Goal: Information Seeking & Learning: Find specific fact

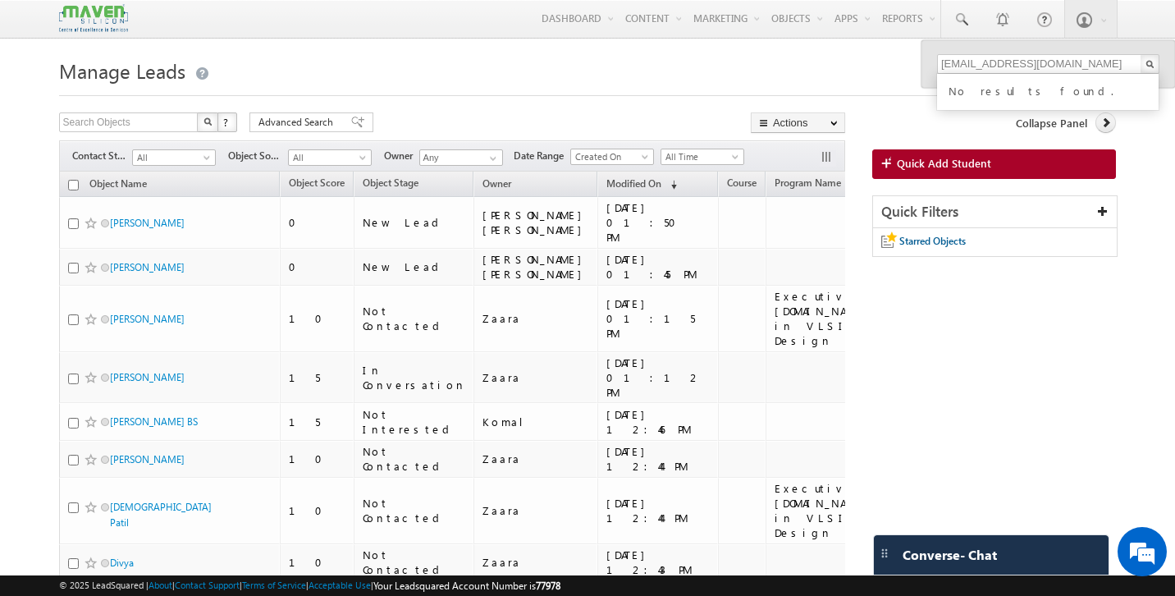
click at [1063, 66] on input "rkthilak1@hotmail.com" at bounding box center [1048, 64] width 222 height 20
click at [977, 67] on input "85534 05239" at bounding box center [1048, 64] width 222 height 20
click at [981, 62] on input "8553405239" at bounding box center [1048, 64] width 222 height 20
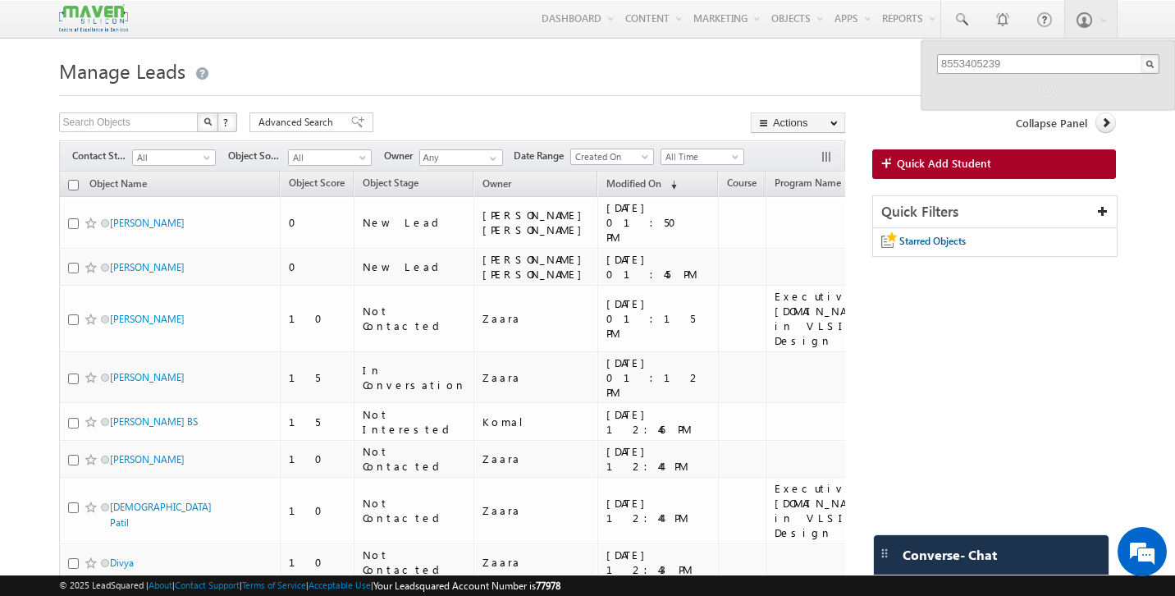
click at [981, 62] on input "8553405239" at bounding box center [1048, 64] width 222 height 20
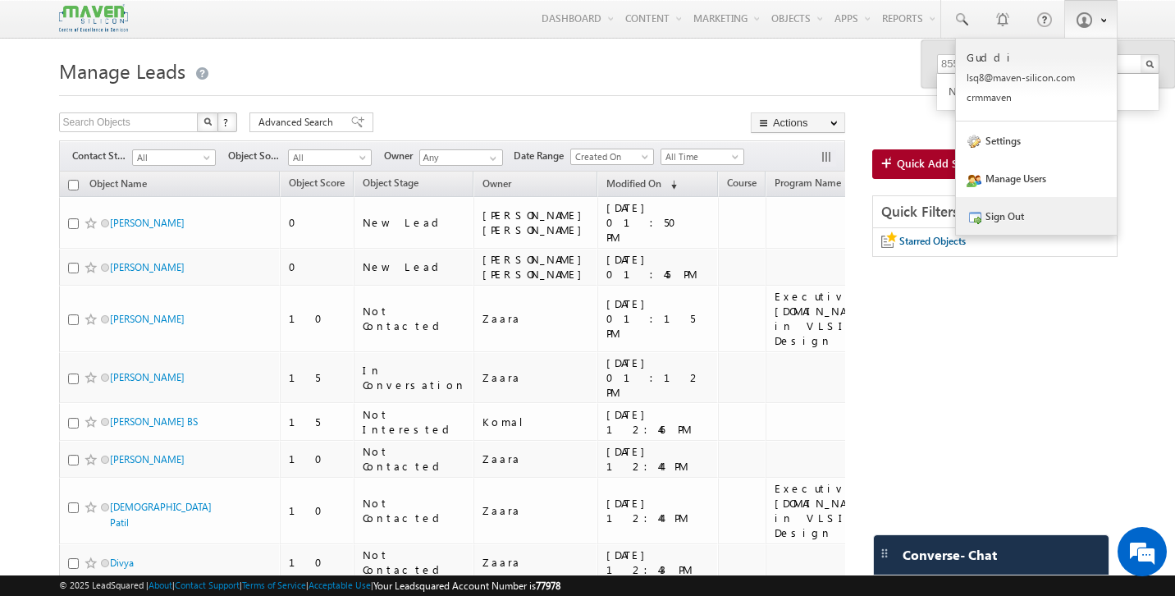
type input "8553405239"
click at [1024, 222] on link "Sign Out" at bounding box center [1036, 216] width 161 height 38
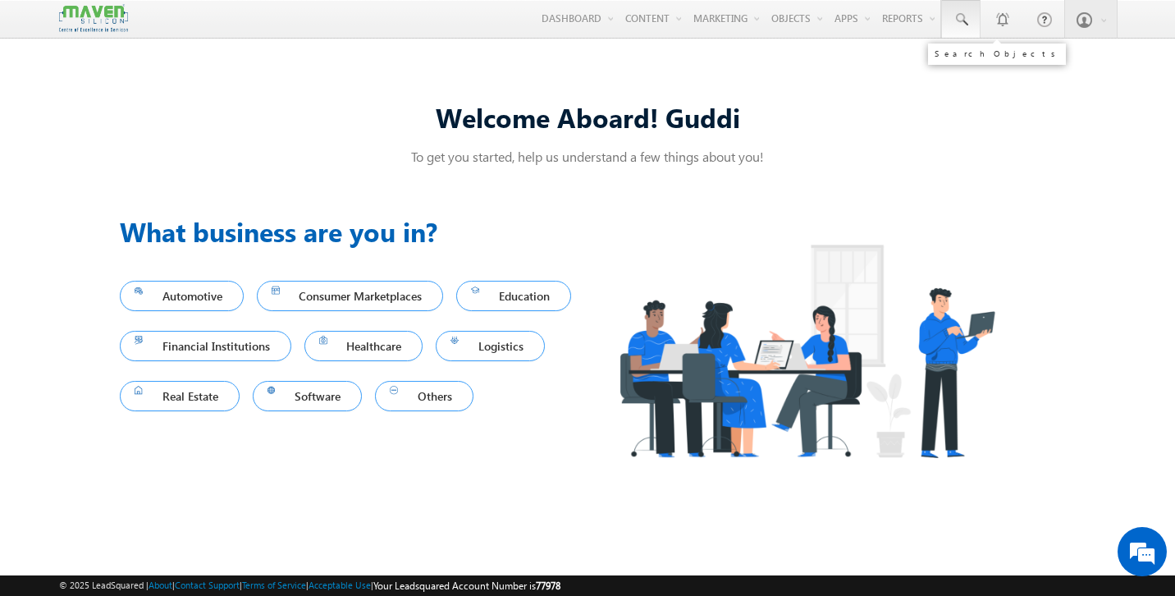
click at [955, 11] on span at bounding box center [961, 19] width 16 height 16
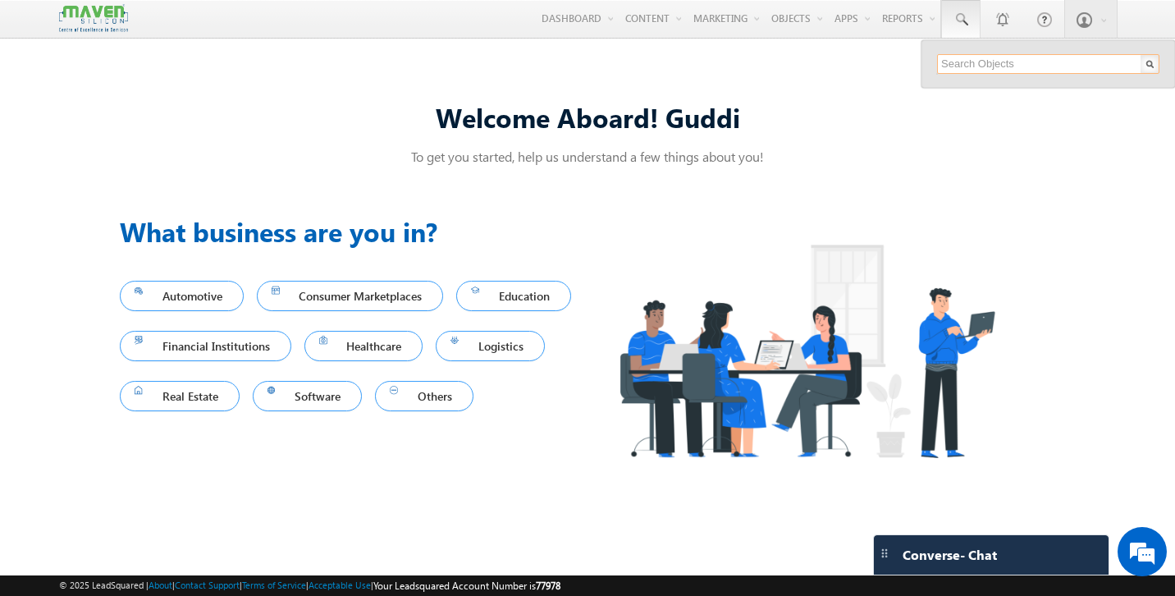
click at [977, 68] on input "text" at bounding box center [1048, 64] width 222 height 20
paste input "aniljonnalagaddakumar@gmail.com"
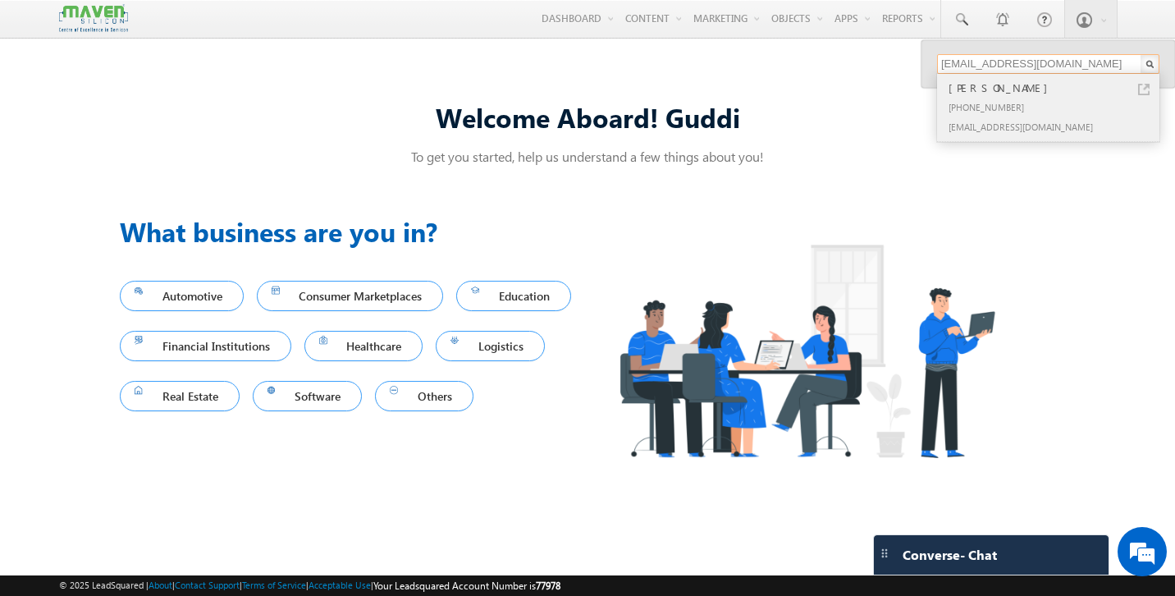
type input "aniljonnalagaddakumar@gmail.com"
click at [990, 95] on div "Anil Kumat" at bounding box center [1055, 88] width 220 height 18
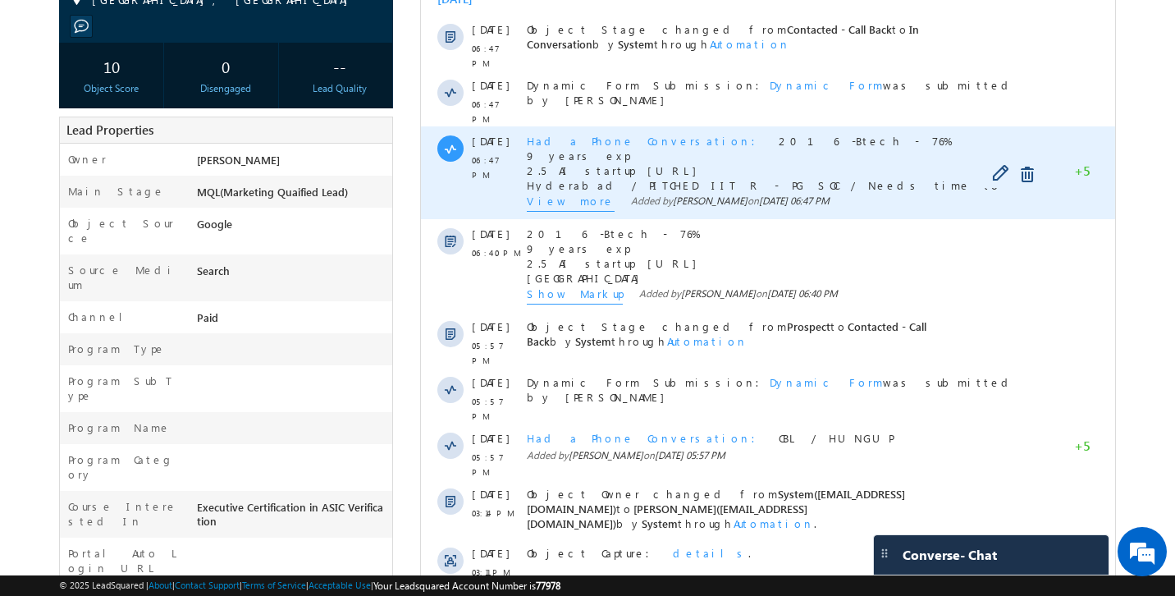
scroll to position [507, 0]
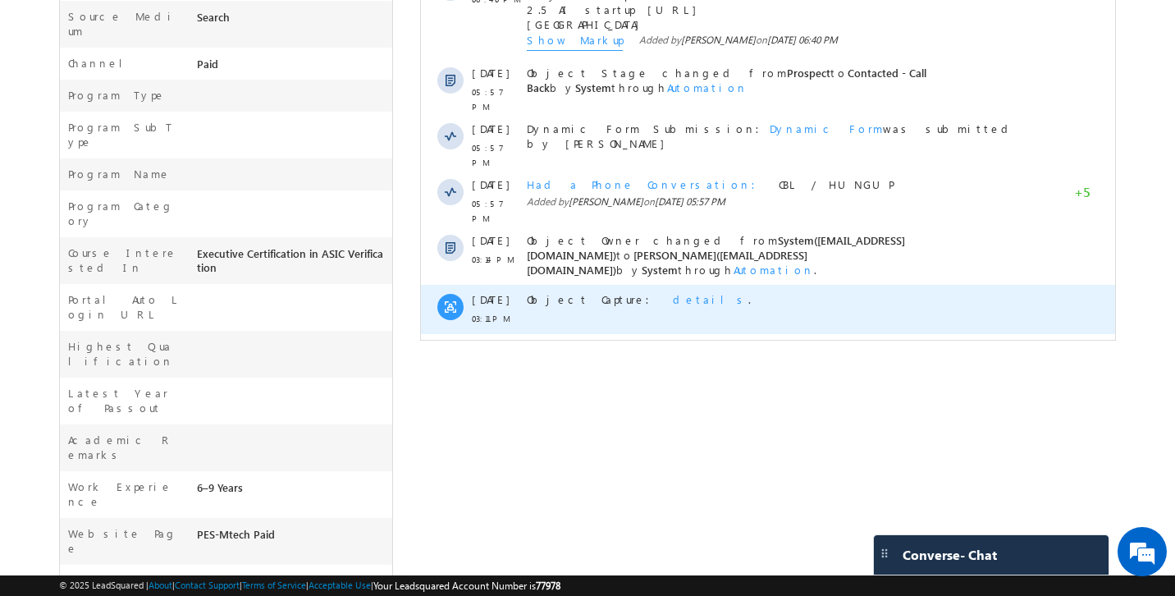
click at [673, 292] on span "details" at bounding box center [710, 299] width 75 height 14
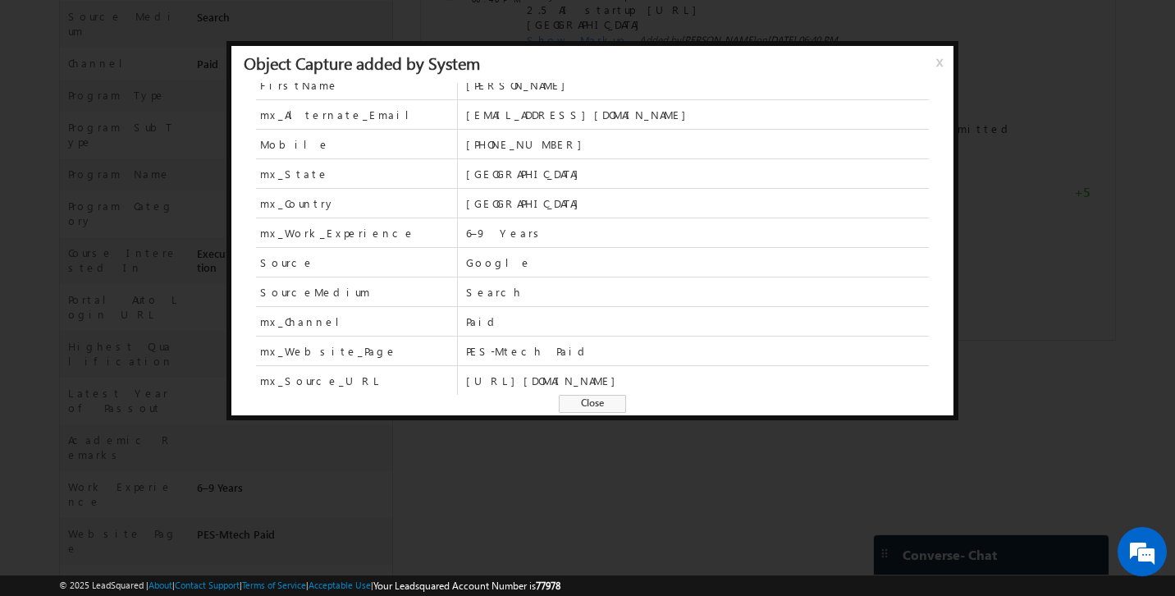
scroll to position [0, 0]
click at [588, 407] on span "Close" at bounding box center [592, 404] width 67 height 18
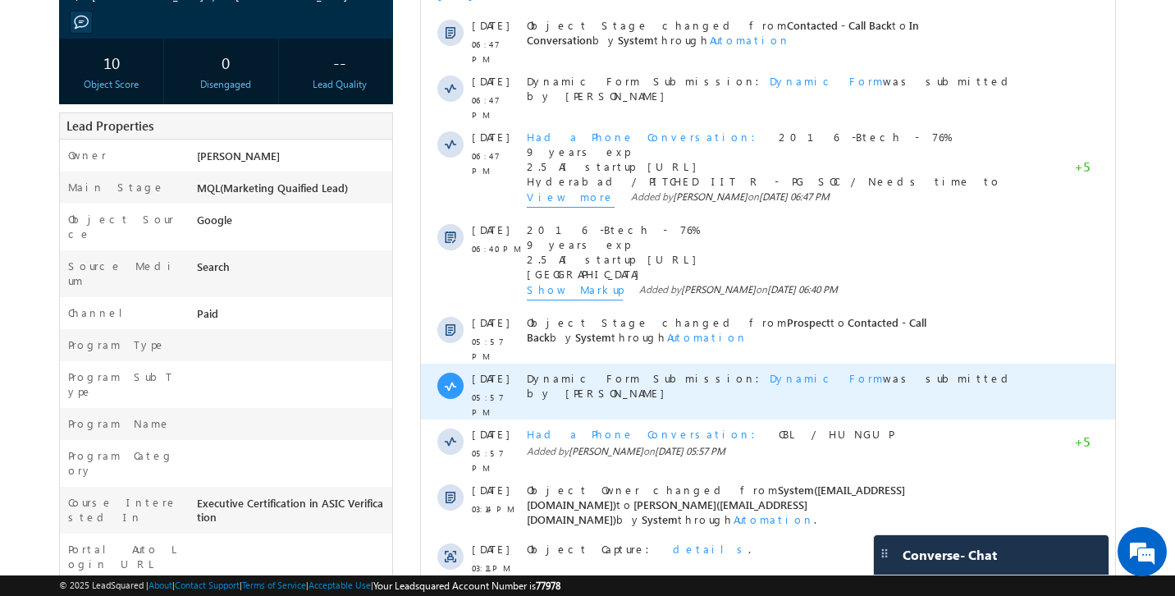
scroll to position [300, 0]
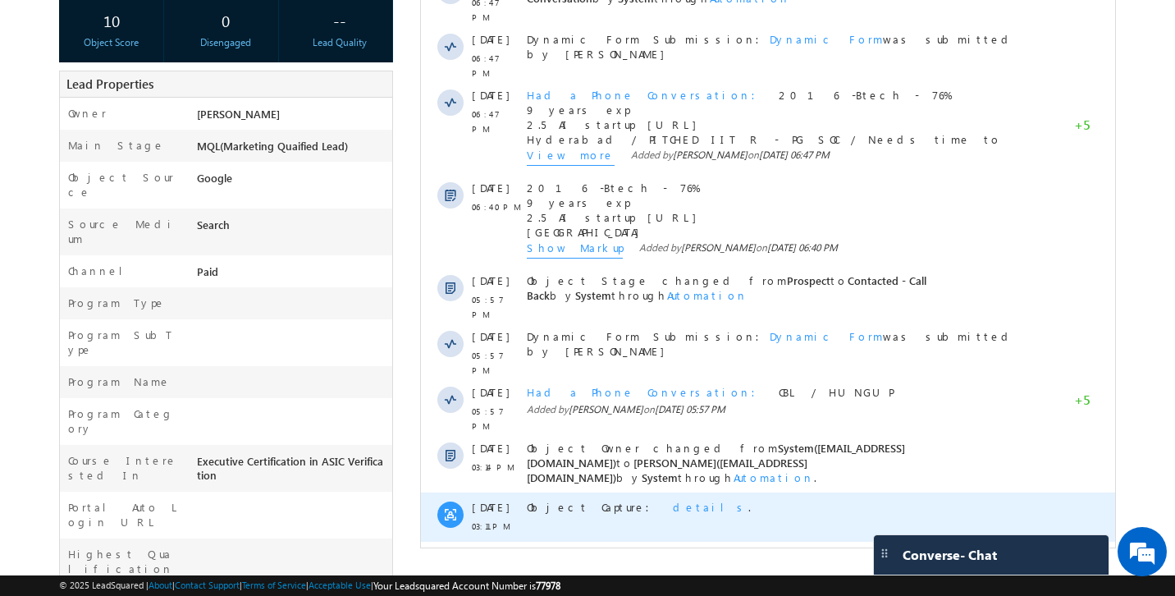
click at [673, 500] on span "details" at bounding box center [710, 507] width 75 height 14
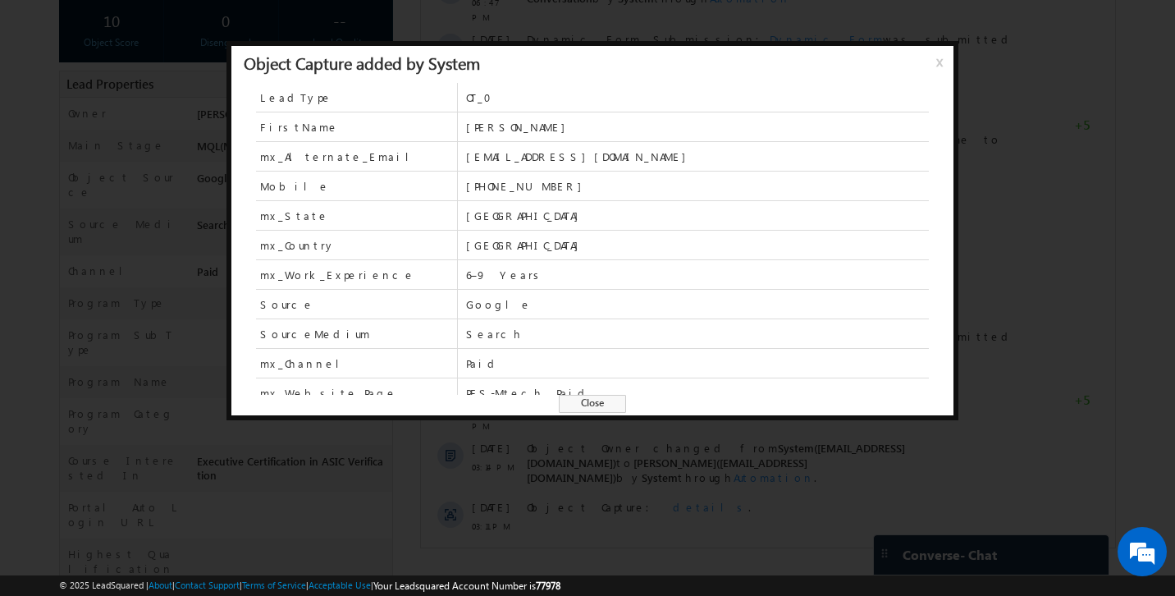
scroll to position [42, 0]
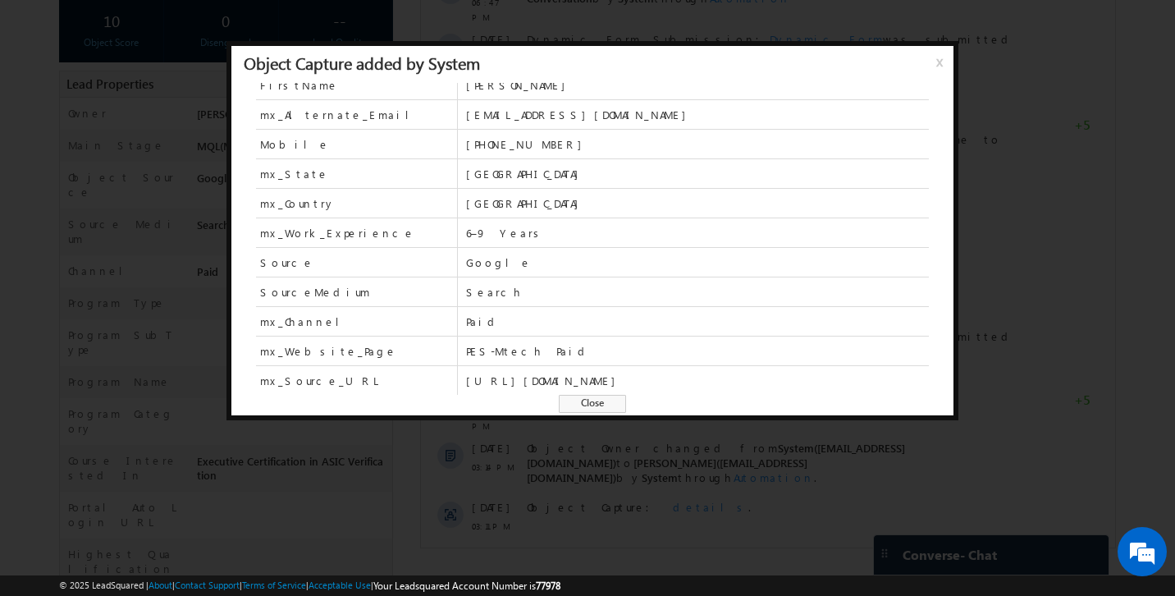
click at [611, 406] on span "Close" at bounding box center [592, 404] width 67 height 18
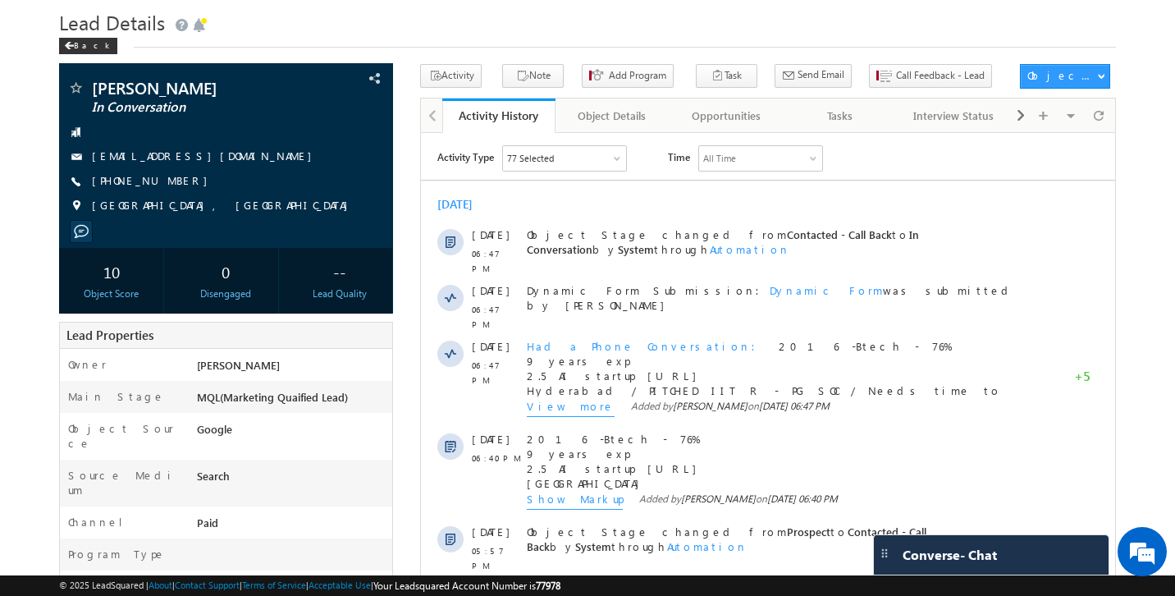
scroll to position [0, 0]
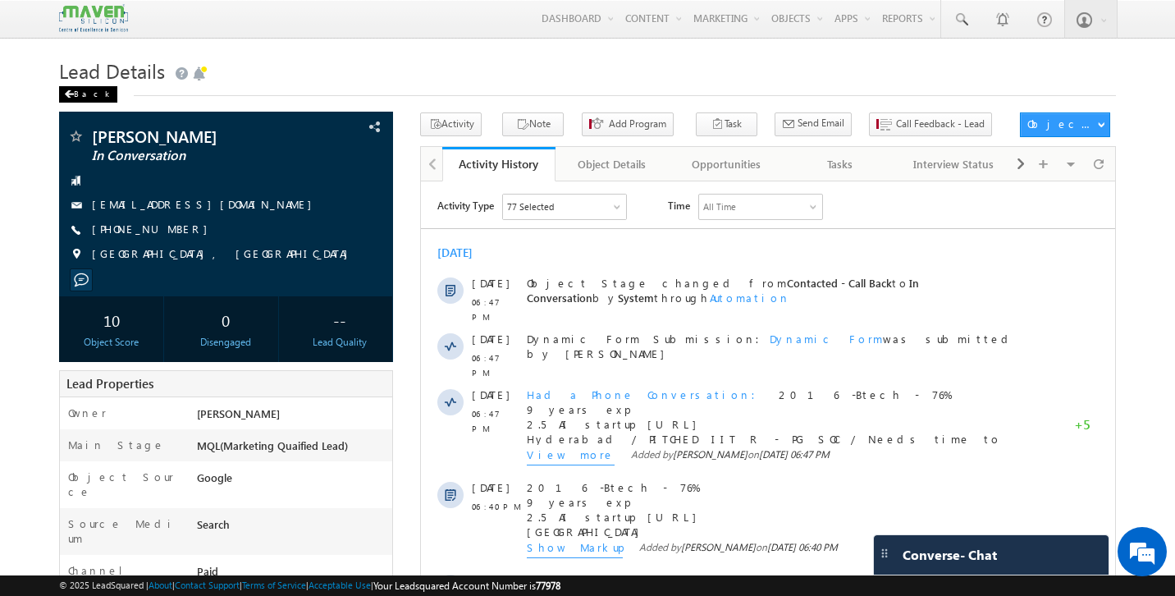
click at [86, 98] on div "Back" at bounding box center [88, 94] width 58 height 16
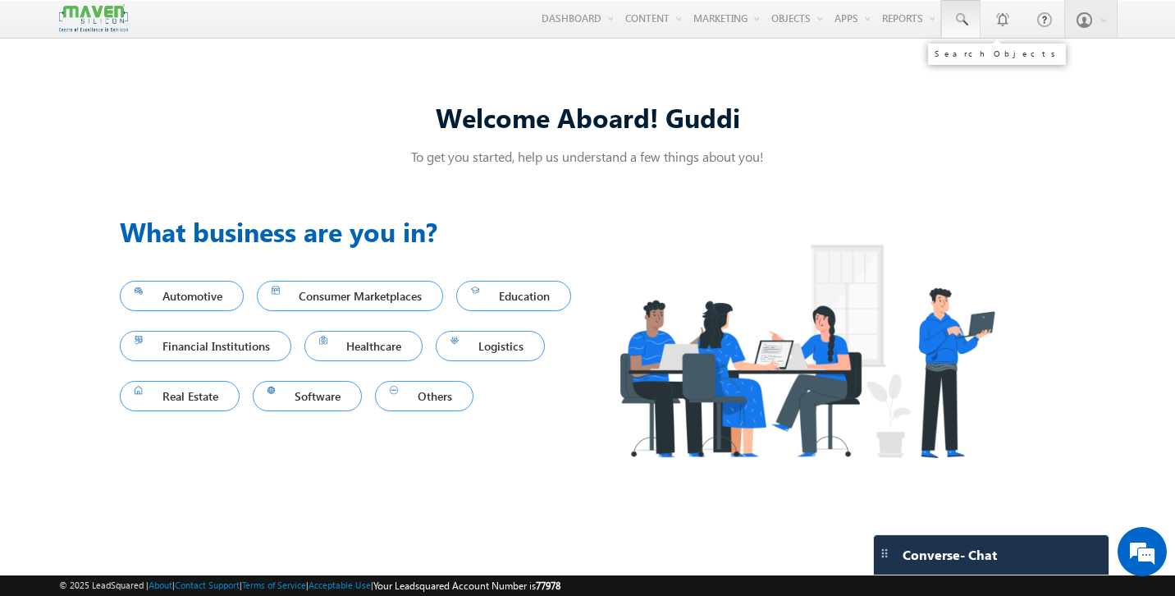
click at [963, 27] on span at bounding box center [961, 19] width 16 height 16
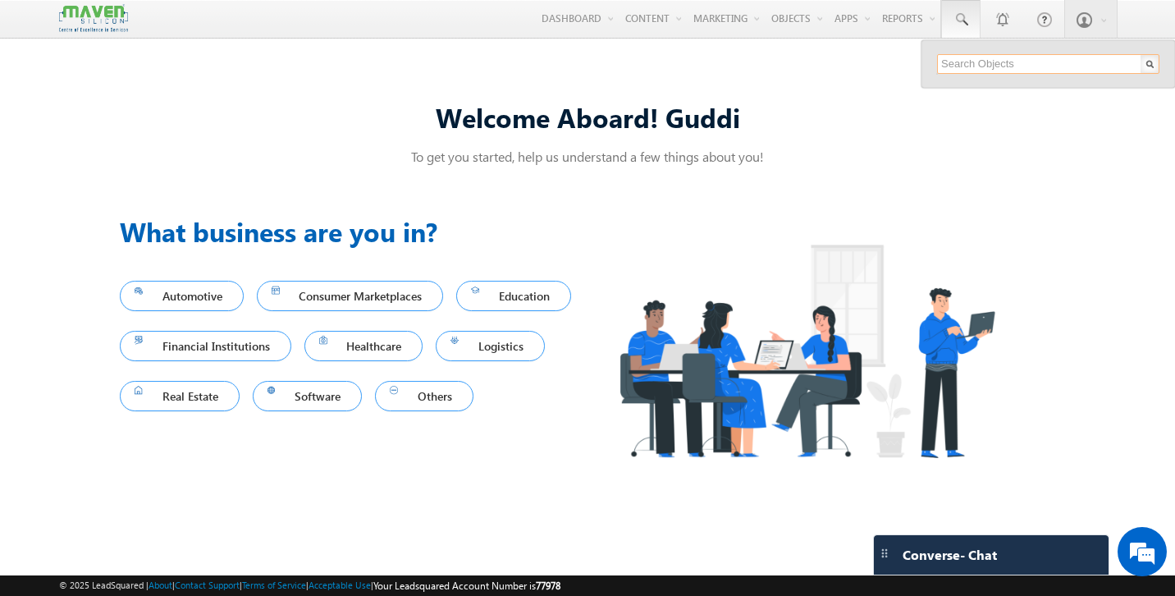
click at [983, 59] on input "text" at bounding box center [1048, 64] width 222 height 20
paste input "herekari009@gmail.com"
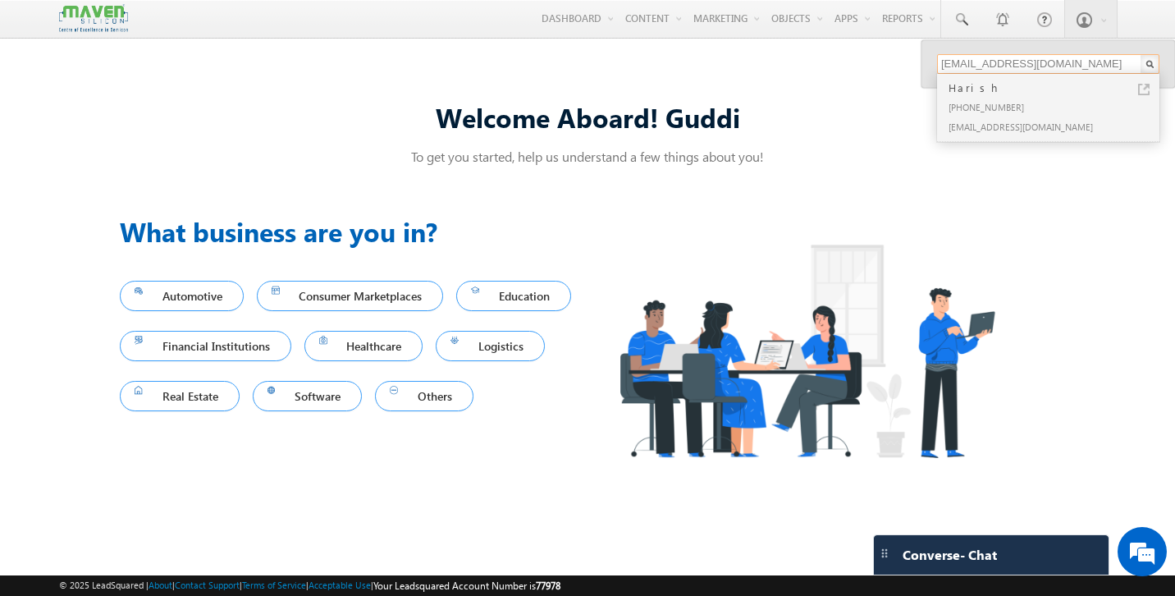
type input "herekari009@gmail.com"
click at [990, 87] on div "Harish" at bounding box center [1055, 88] width 220 height 18
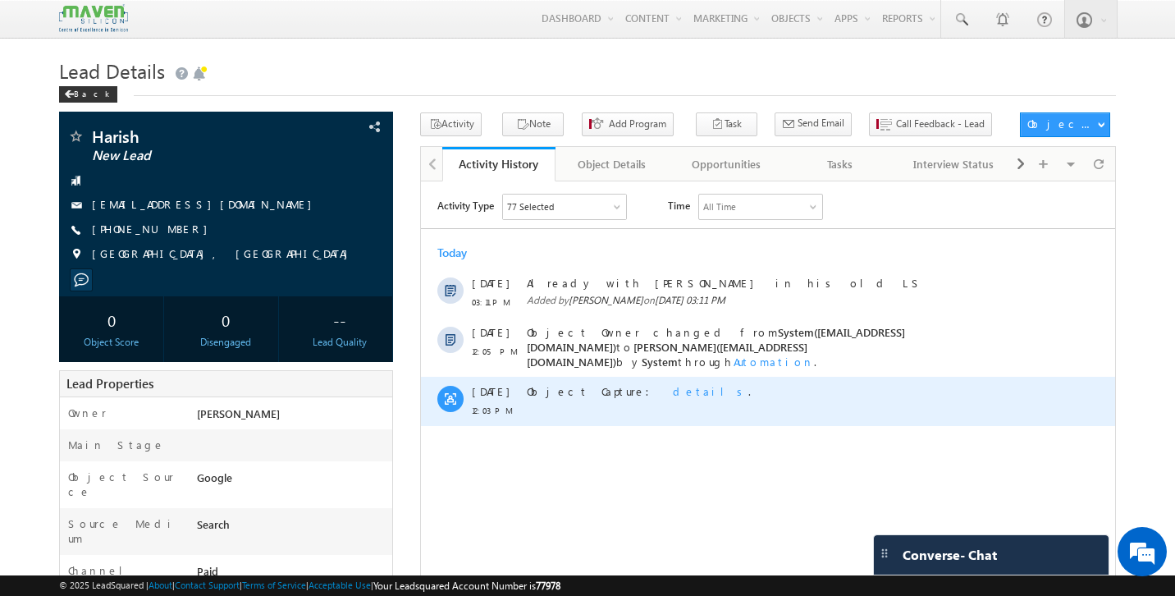
click at [673, 383] on span "details" at bounding box center [710, 390] width 75 height 14
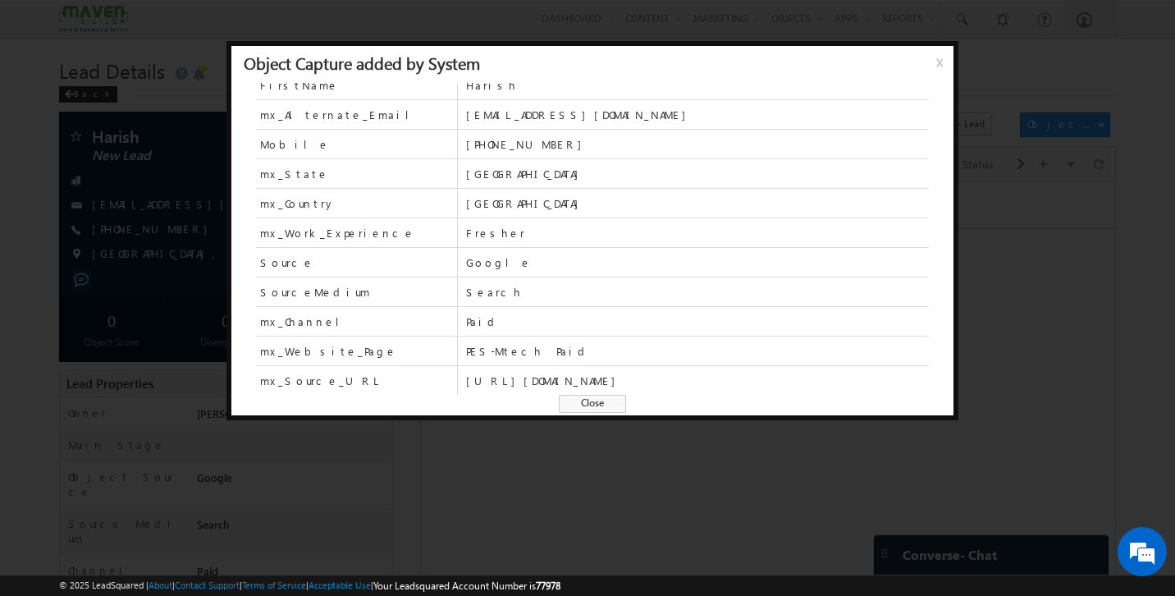
click at [596, 406] on span "Close" at bounding box center [592, 404] width 67 height 18
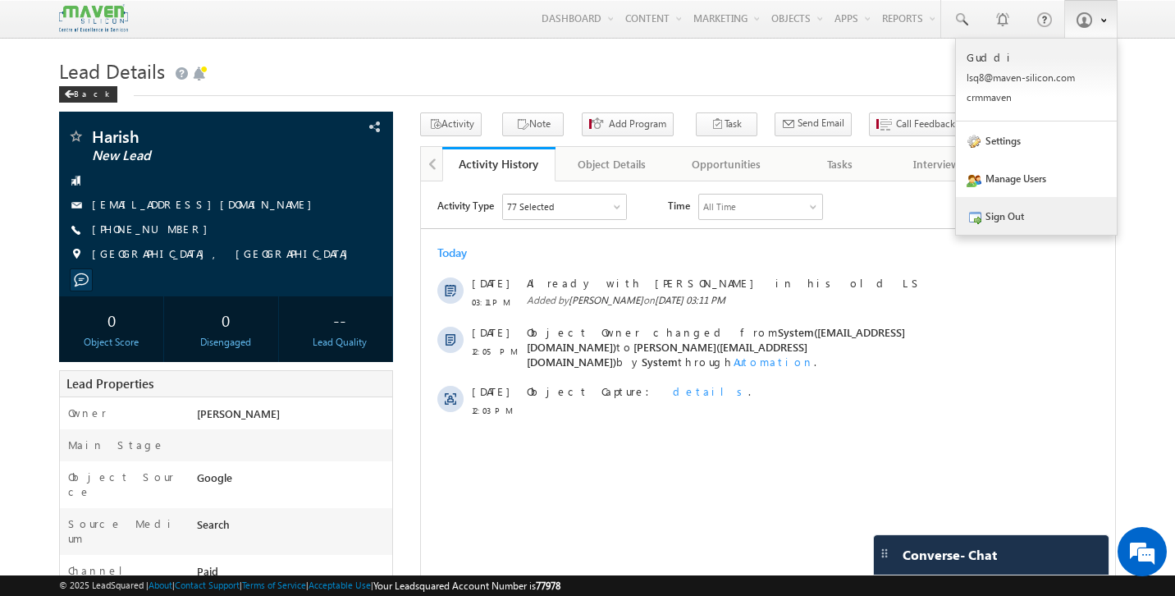
click at [1022, 209] on link "Sign Out" at bounding box center [1036, 216] width 161 height 38
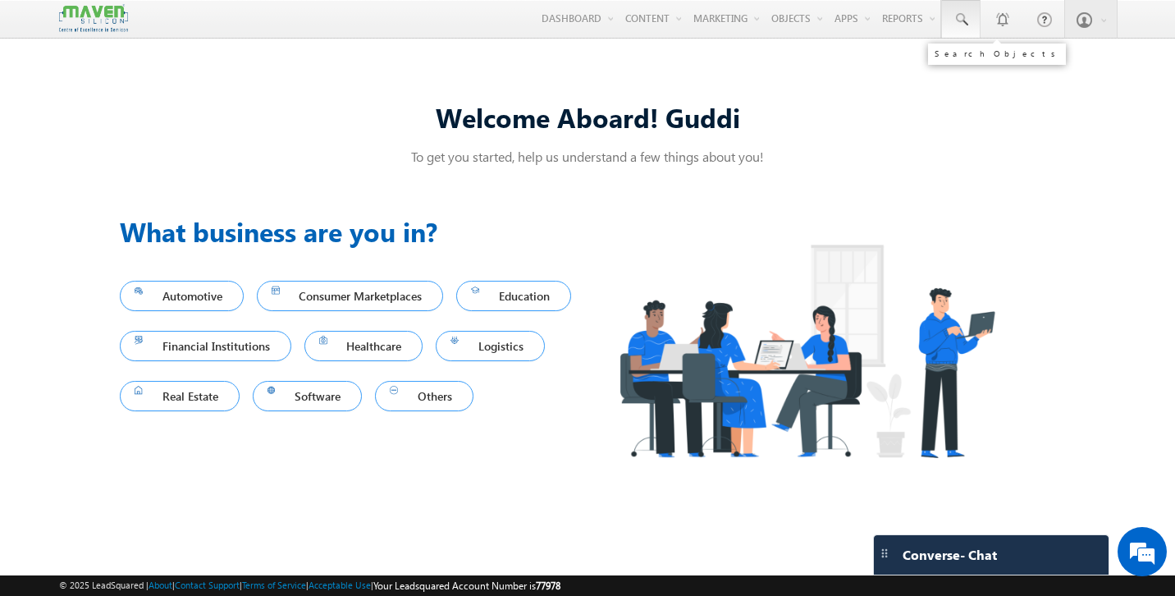
click at [961, 23] on span at bounding box center [961, 19] width 16 height 16
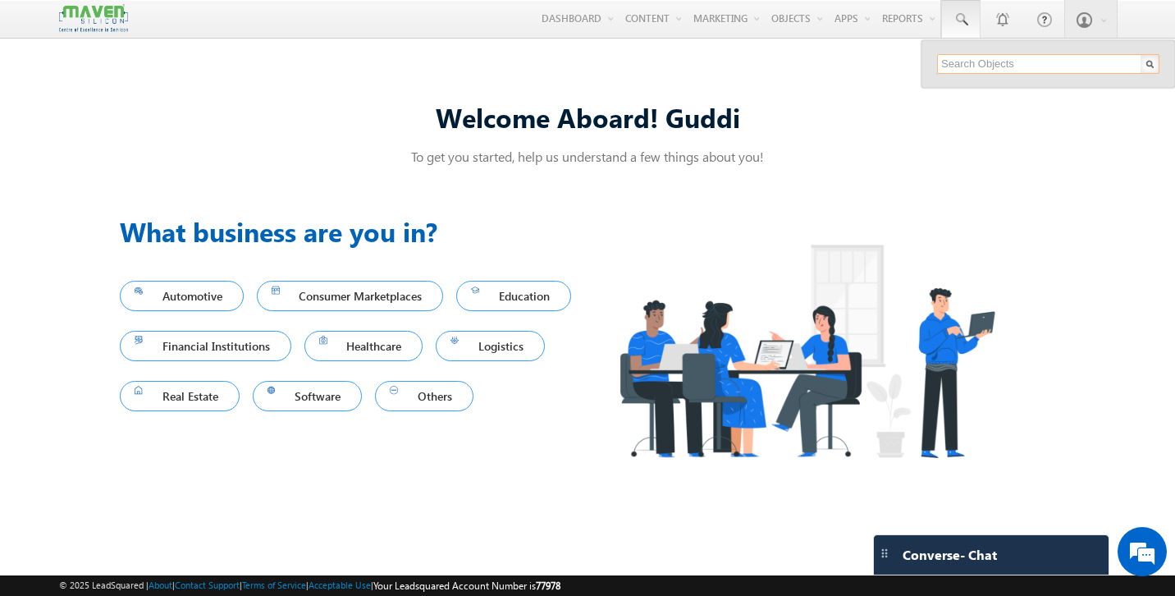
click at [995, 66] on input "text" at bounding box center [1048, 64] width 222 height 20
paste input "[EMAIL_ADDRESS][DOMAIN_NAME]"
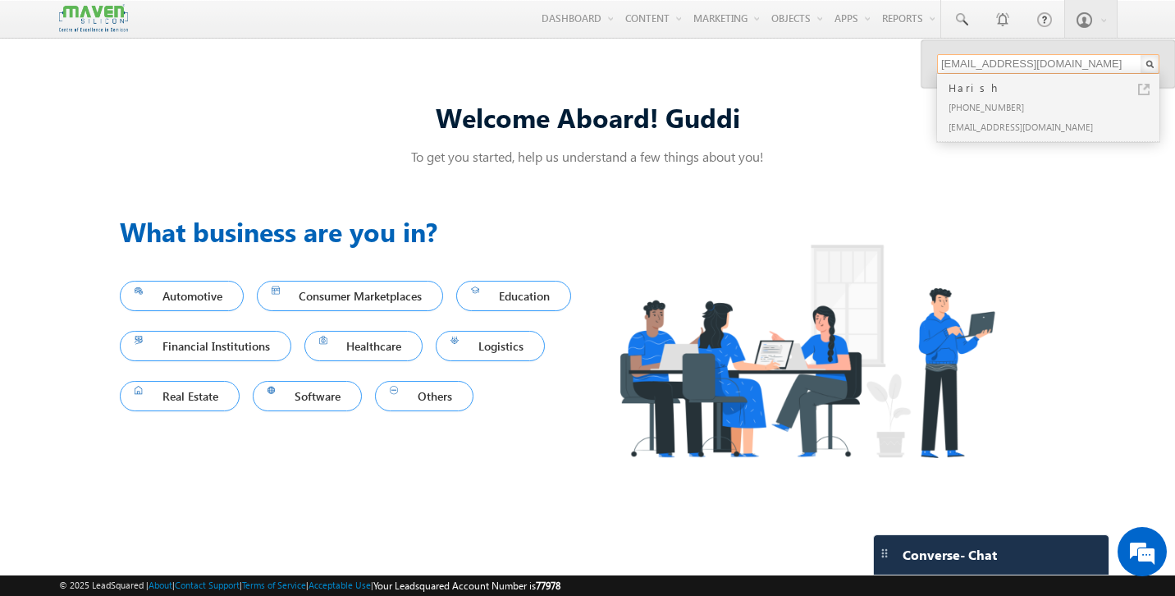
type input "[EMAIL_ADDRESS][DOMAIN_NAME]"
click at [988, 103] on div "[PHONE_NUMBER]" at bounding box center [1055, 107] width 220 height 20
